Goal: Browse casually: Explore the website without a specific task or goal

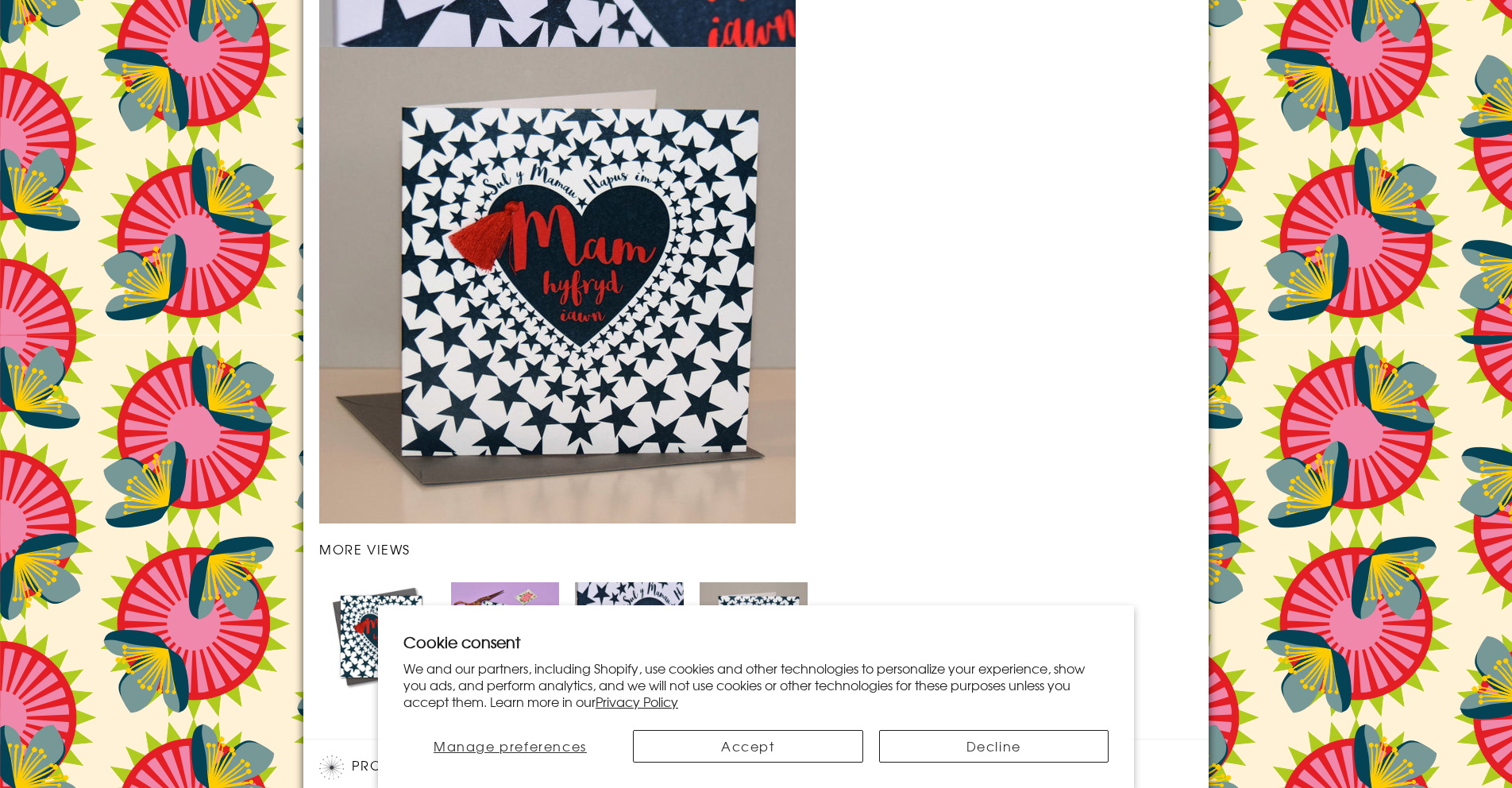
scroll to position [2280, 0]
